Goal: Transaction & Acquisition: Subscribe to service/newsletter

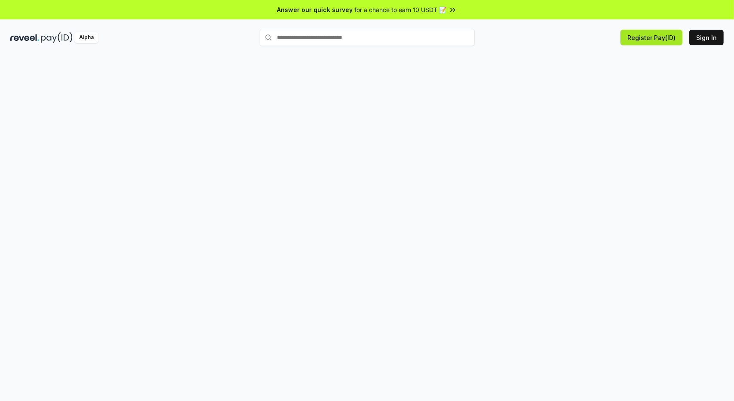
click at [649, 35] on button "Register Pay(ID)" at bounding box center [652, 37] width 62 height 15
click at [669, 39] on button "Register Pay(ID)" at bounding box center [652, 37] width 62 height 15
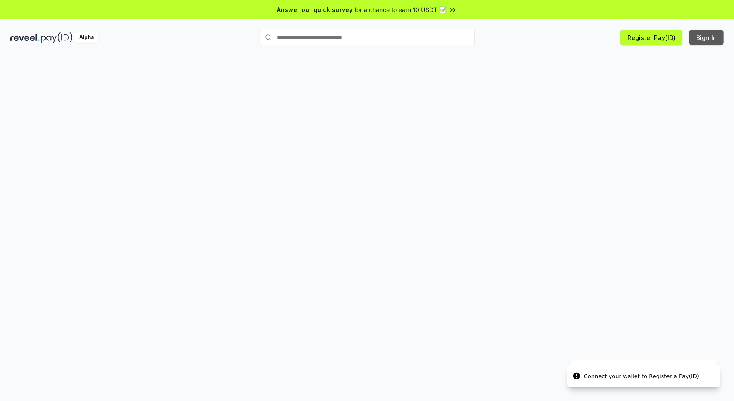
click at [715, 39] on button "Sign In" at bounding box center [707, 37] width 34 height 15
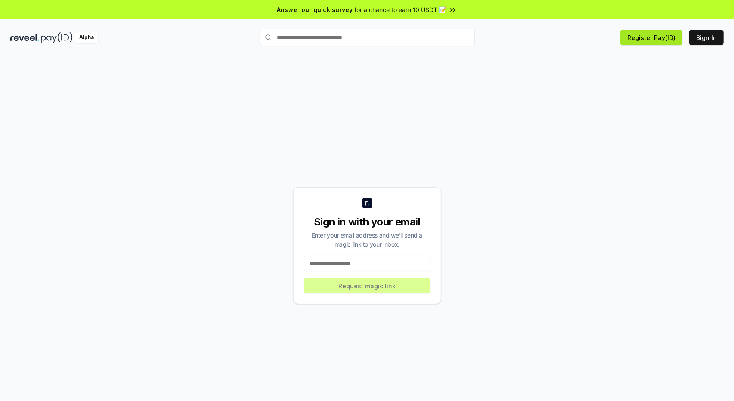
click at [638, 35] on button "Register Pay(ID)" at bounding box center [652, 37] width 62 height 15
click at [367, 265] on input at bounding box center [367, 263] width 126 height 15
click at [351, 262] on input at bounding box center [367, 263] width 126 height 15
paste input "**********"
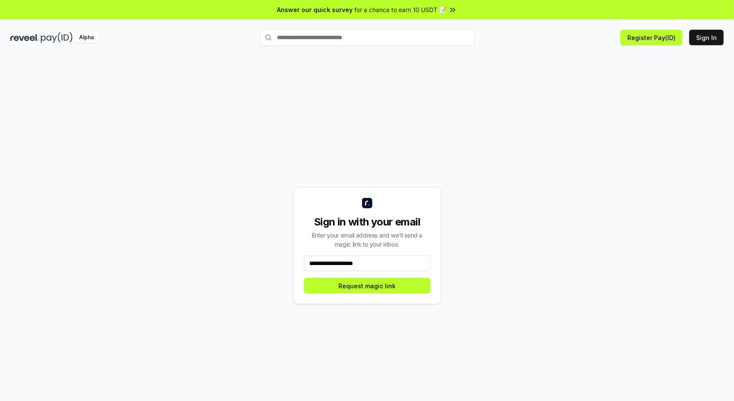
type input "**********"
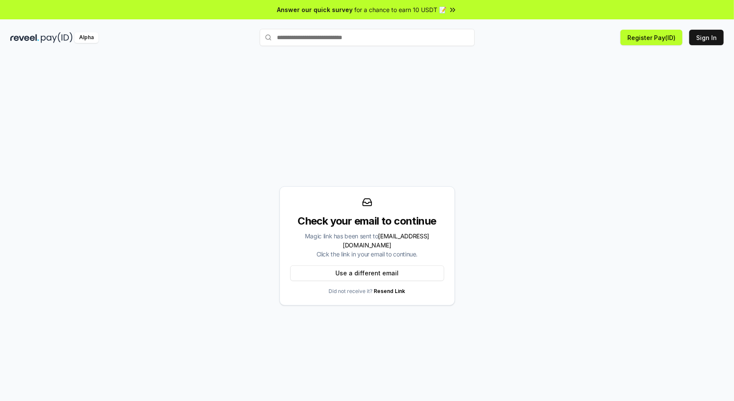
click at [375, 225] on div "Check your email to continue" at bounding box center [367, 221] width 154 height 14
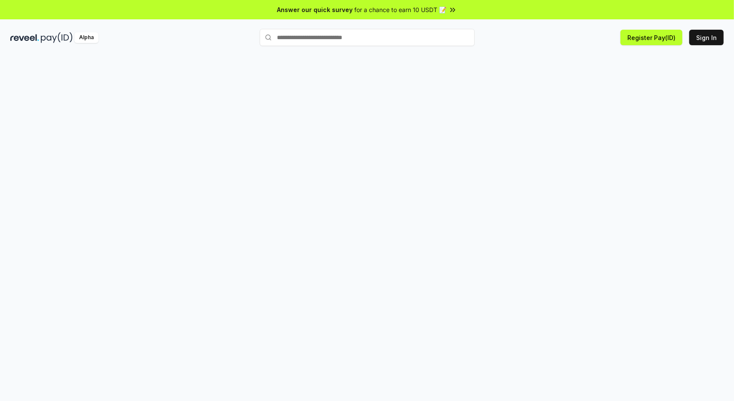
click at [378, 38] on input "text" at bounding box center [367, 37] width 215 height 17
click at [632, 41] on button "Register Pay(ID)" at bounding box center [652, 37] width 62 height 15
